Goal: Use online tool/utility: Utilize a website feature to perform a specific function

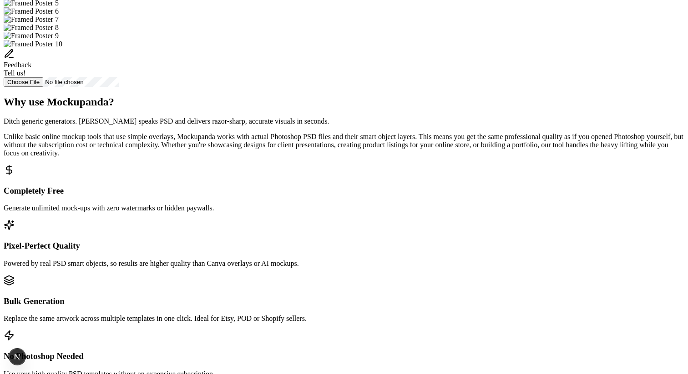
scroll to position [346, 0]
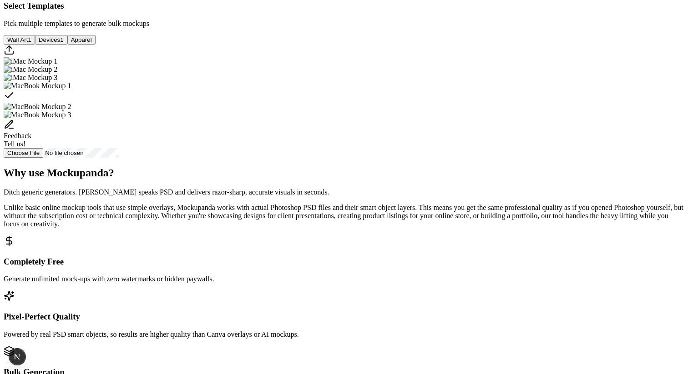
scroll to position [242, 0]
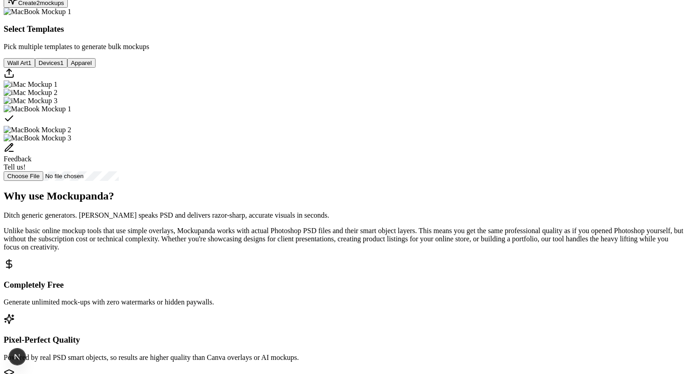
click at [64, 6] on div "Create 2 mockup s" at bounding box center [35, 0] width 57 height 12
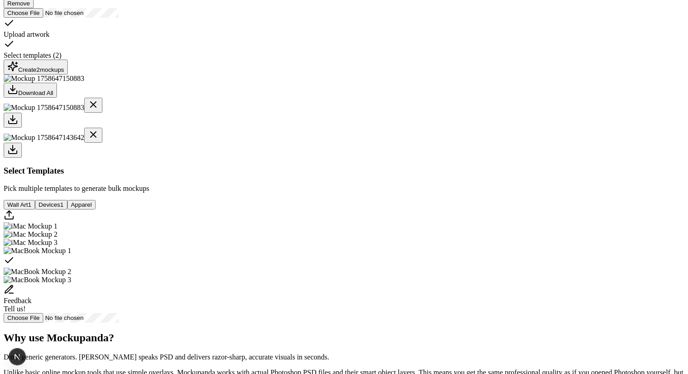
scroll to position [176, 0]
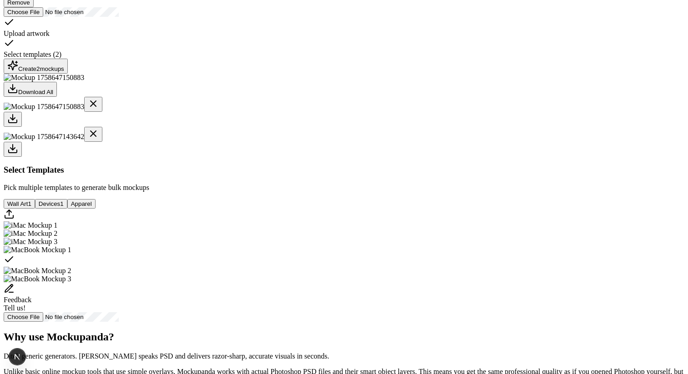
click at [295, 157] on div at bounding box center [344, 149] width 681 height 15
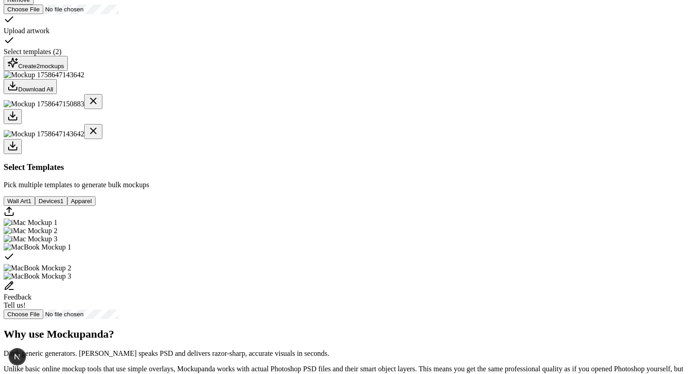
click at [249, 124] on div at bounding box center [344, 116] width 681 height 15
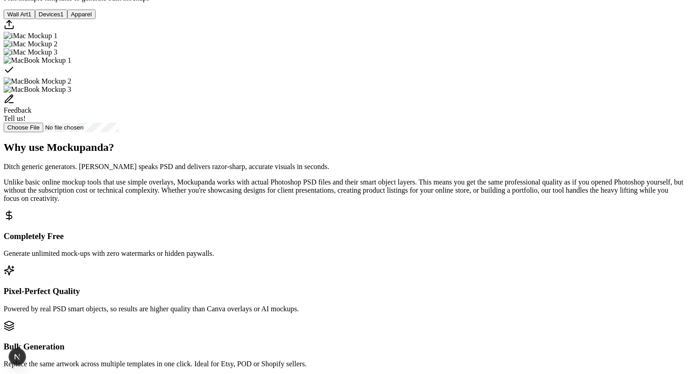
scroll to position [415, 0]
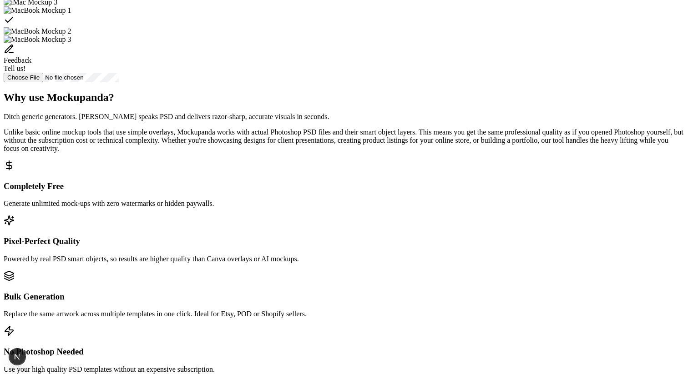
click at [71, 35] on img "Select template MacBook Mockup 2" at bounding box center [37, 31] width 67 height 8
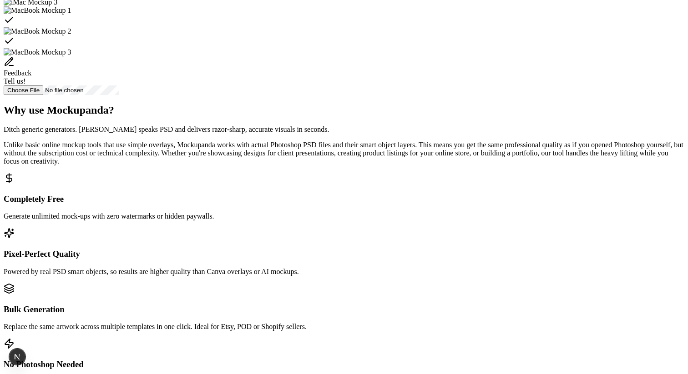
click at [71, 56] on img "Select template MacBook Mockup 3" at bounding box center [37, 52] width 67 height 8
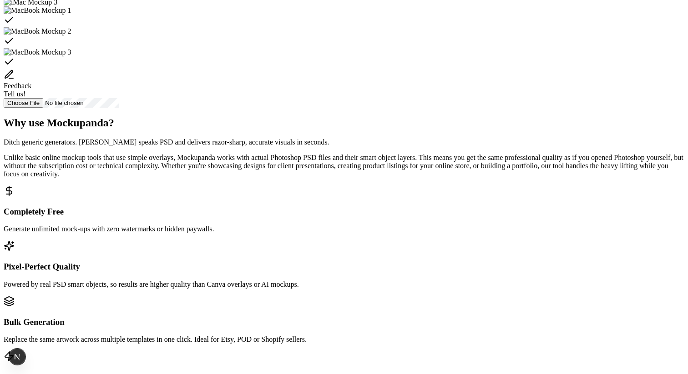
click at [557, 27] on div "Select template MacBook Mockup 1" at bounding box center [344, 21] width 681 height 13
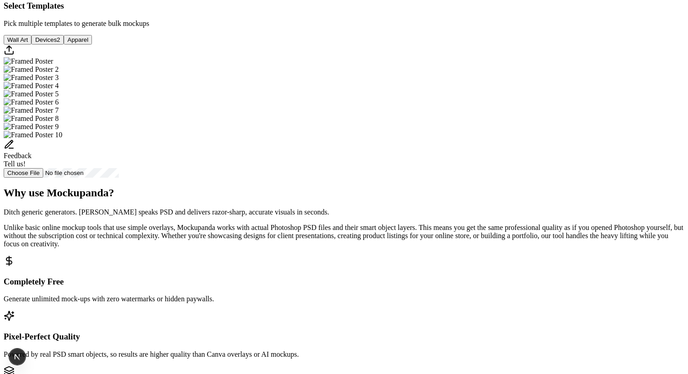
scroll to position [331, 0]
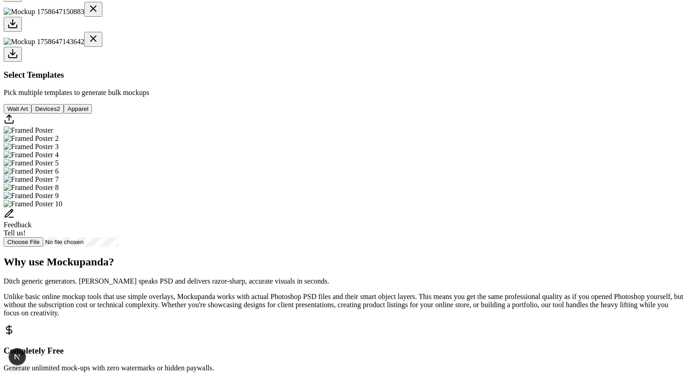
click at [64, 114] on button "Devices 2" at bounding box center [47, 109] width 32 height 10
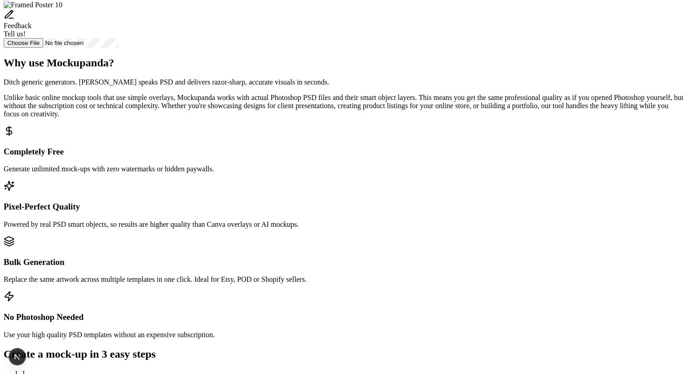
scroll to position [398, 0]
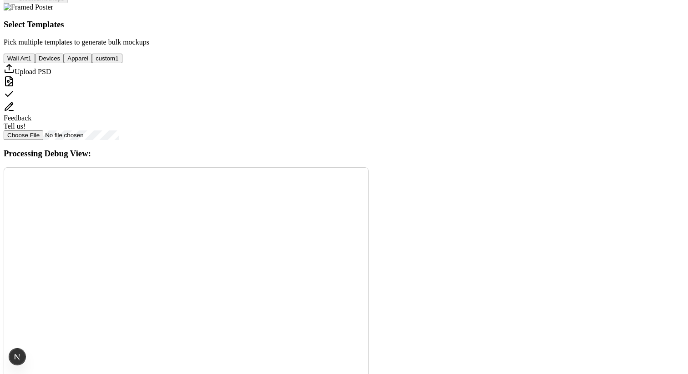
scroll to position [224, 0]
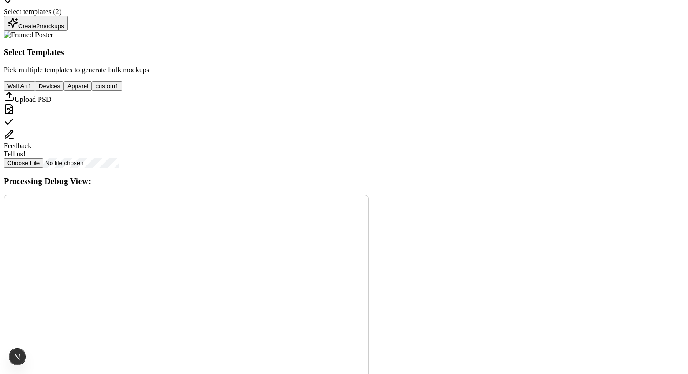
scroll to position [222, 0]
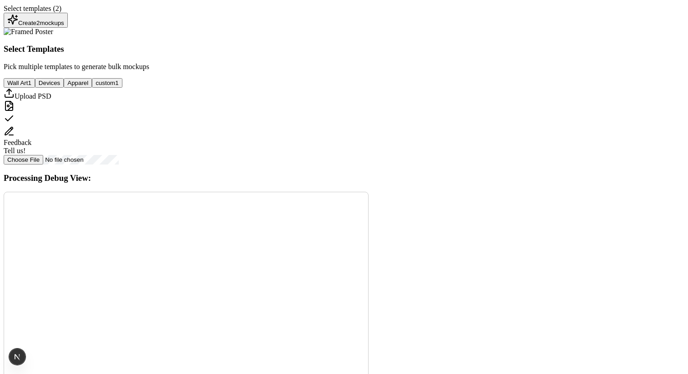
click at [64, 26] on div "Create 2 mockup s" at bounding box center [35, 20] width 57 height 12
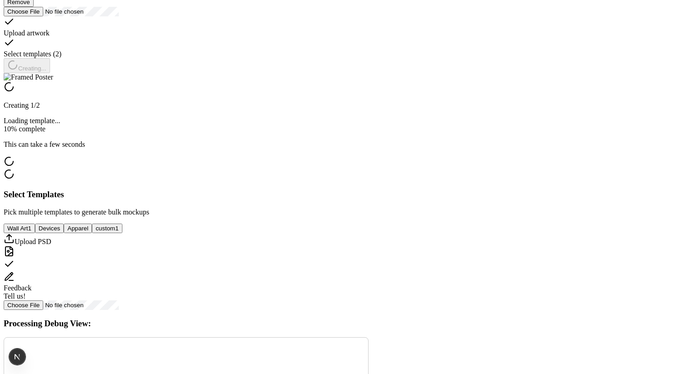
scroll to position [173, 0]
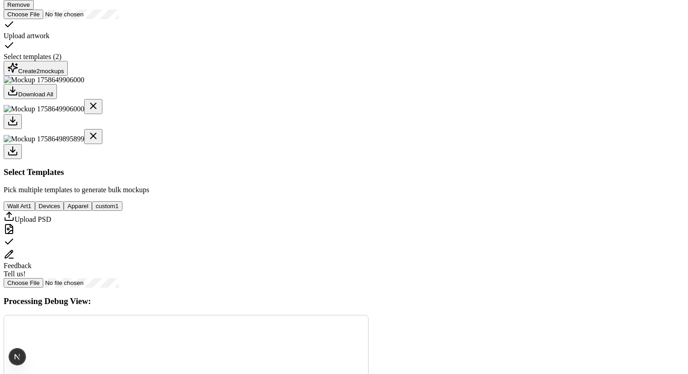
click at [292, 159] on div at bounding box center [344, 151] width 681 height 15
click at [257, 129] on div at bounding box center [344, 121] width 681 height 15
click at [292, 159] on div at bounding box center [344, 151] width 681 height 15
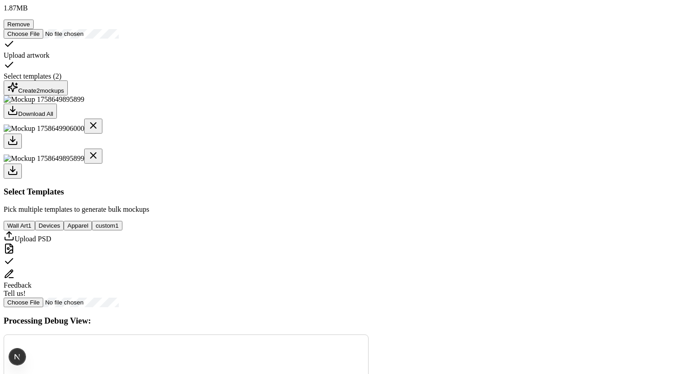
scroll to position [154, 0]
click at [282, 148] on div at bounding box center [344, 140] width 681 height 15
click at [15, 141] on icon at bounding box center [12, 140] width 5 height 2
click at [295, 178] on div at bounding box center [344, 170] width 681 height 15
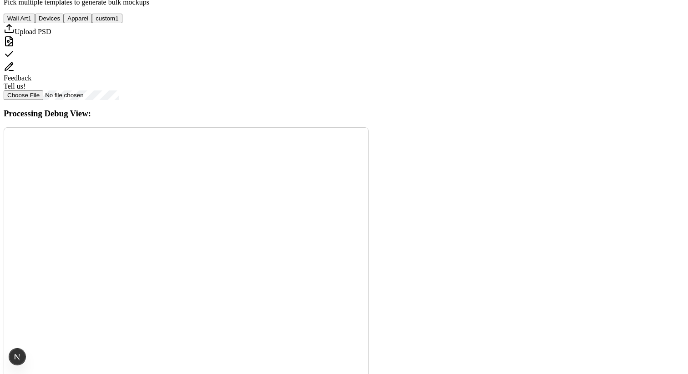
scroll to position [356, 0]
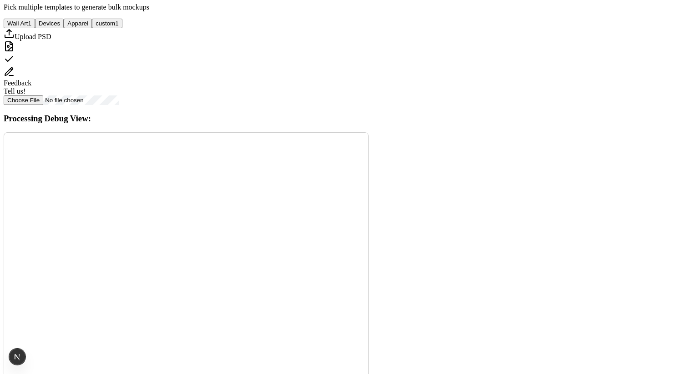
click at [64, 28] on button "Devices" at bounding box center [49, 24] width 29 height 10
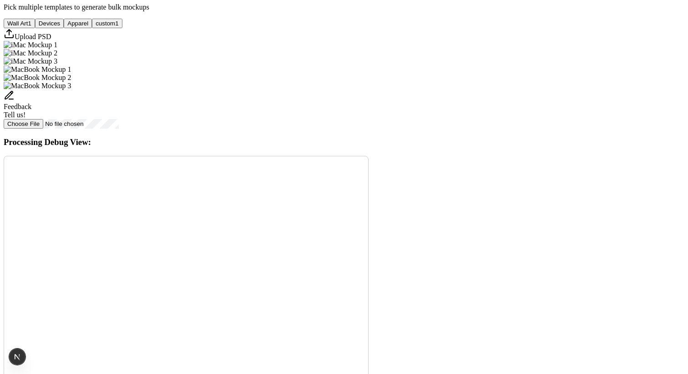
click at [57, 49] on img "Select template iMac Mockup 1" at bounding box center [31, 45] width 54 height 8
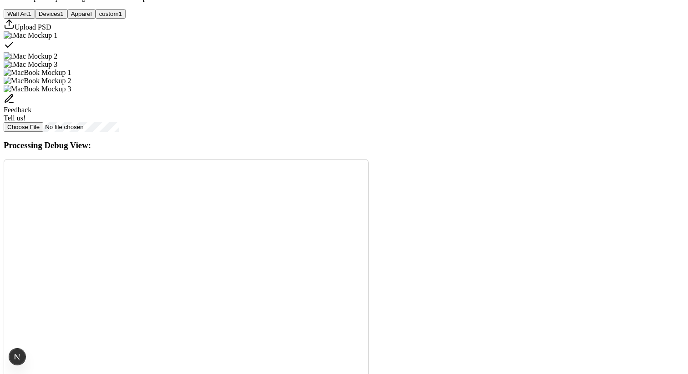
scroll to position [365, 0]
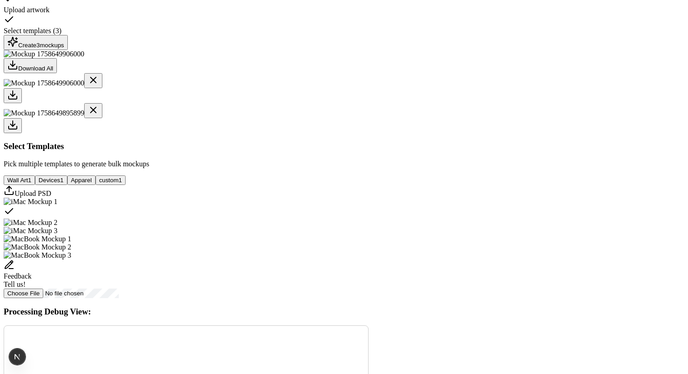
scroll to position [0, 0]
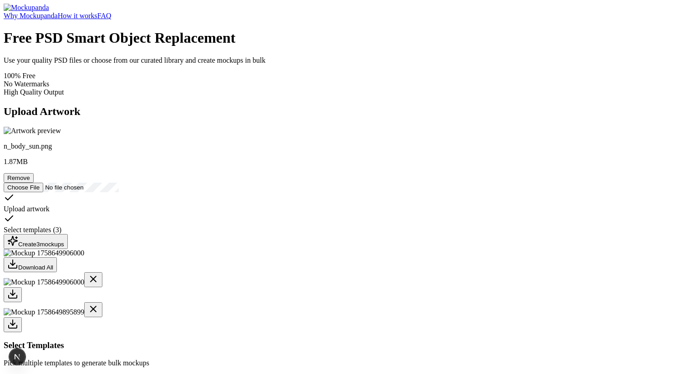
click at [49, 12] on img "Mockupanda home" at bounding box center [26, 8] width 45 height 8
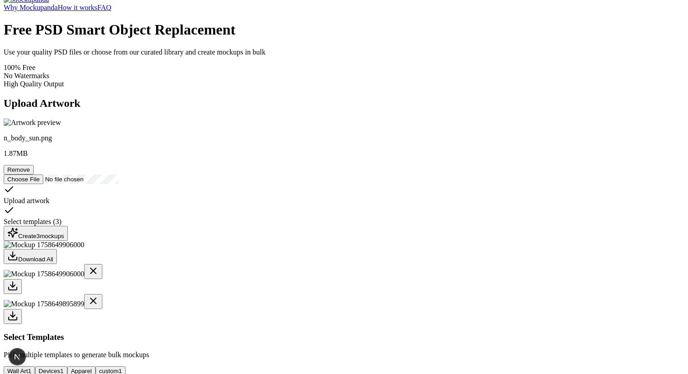
scroll to position [12, 0]
